Goal: Task Accomplishment & Management: Complete application form

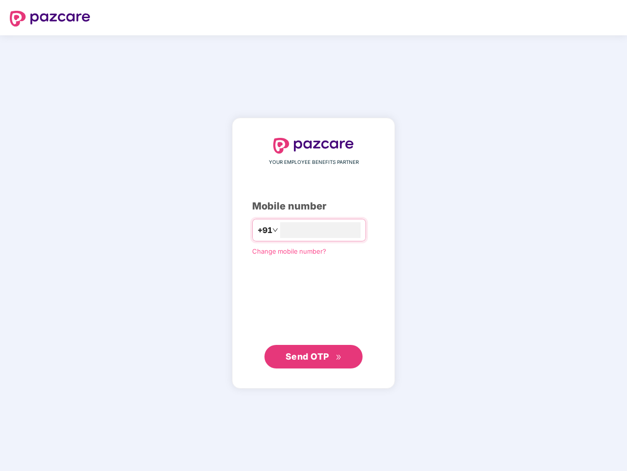
click at [313, 235] on input "number" at bounding box center [320, 230] width 80 height 16
click at [50, 19] on img at bounding box center [50, 19] width 80 height 16
click at [257, 230] on span "+91" at bounding box center [264, 230] width 15 height 12
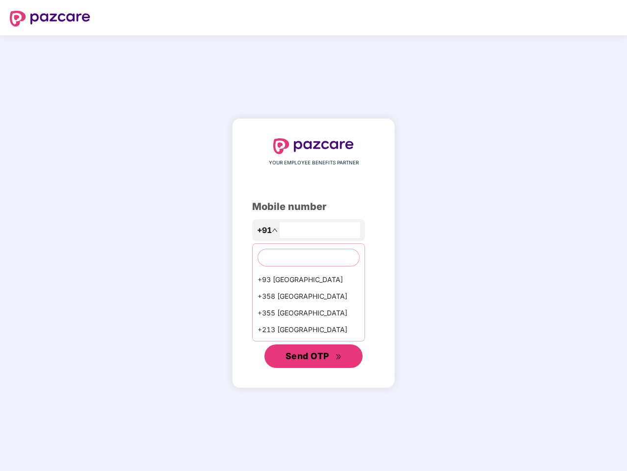
click at [313, 357] on span "Send OTP" at bounding box center [307, 356] width 44 height 10
